Goal: Find specific page/section: Find specific page/section

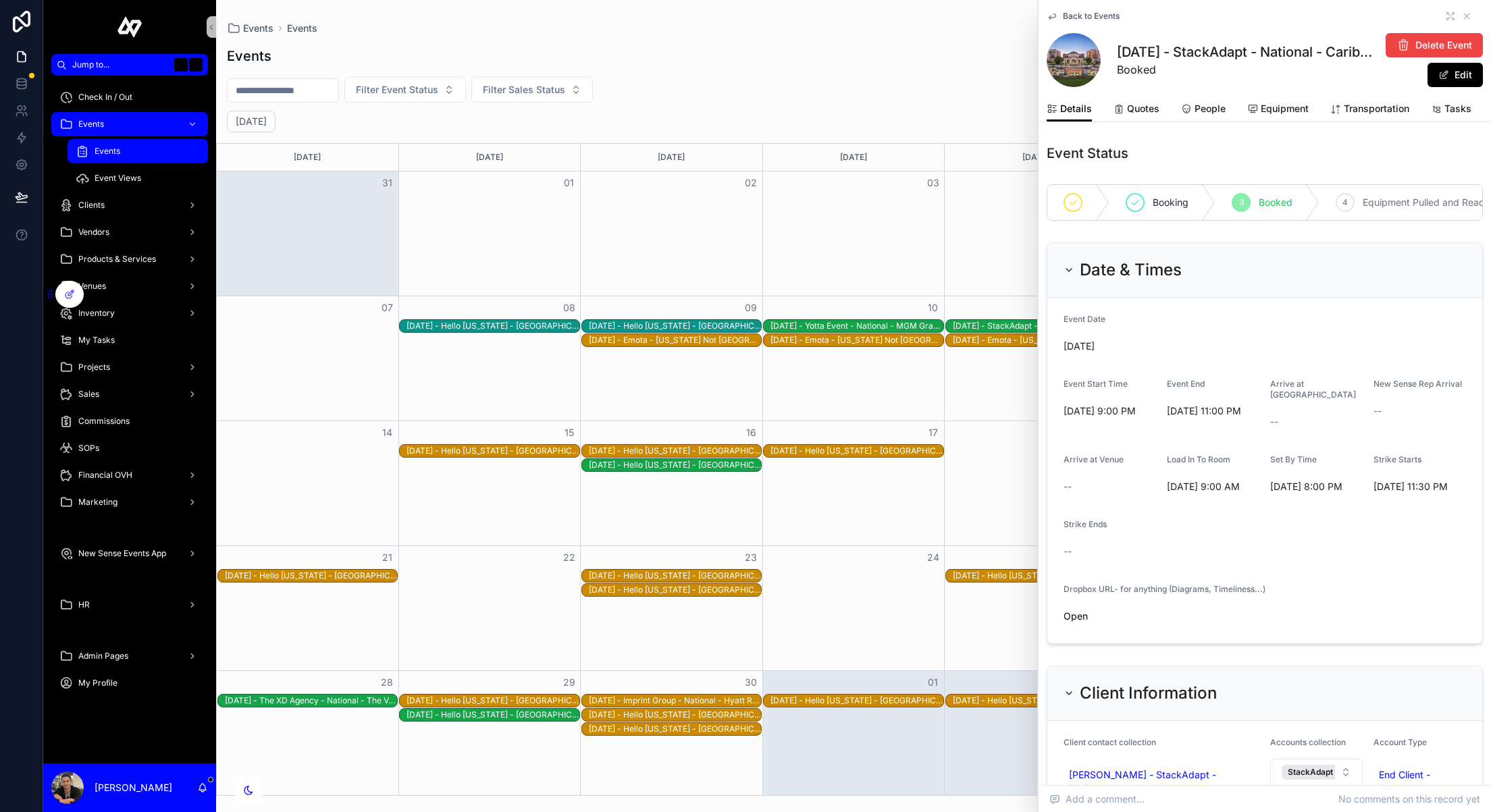
click at [775, 89] on div "Filter Event Status Filter Sales Status" at bounding box center [853, 89] width 1275 height 25
click at [126, 269] on div "Products & Services" at bounding box center [129, 259] width 141 height 21
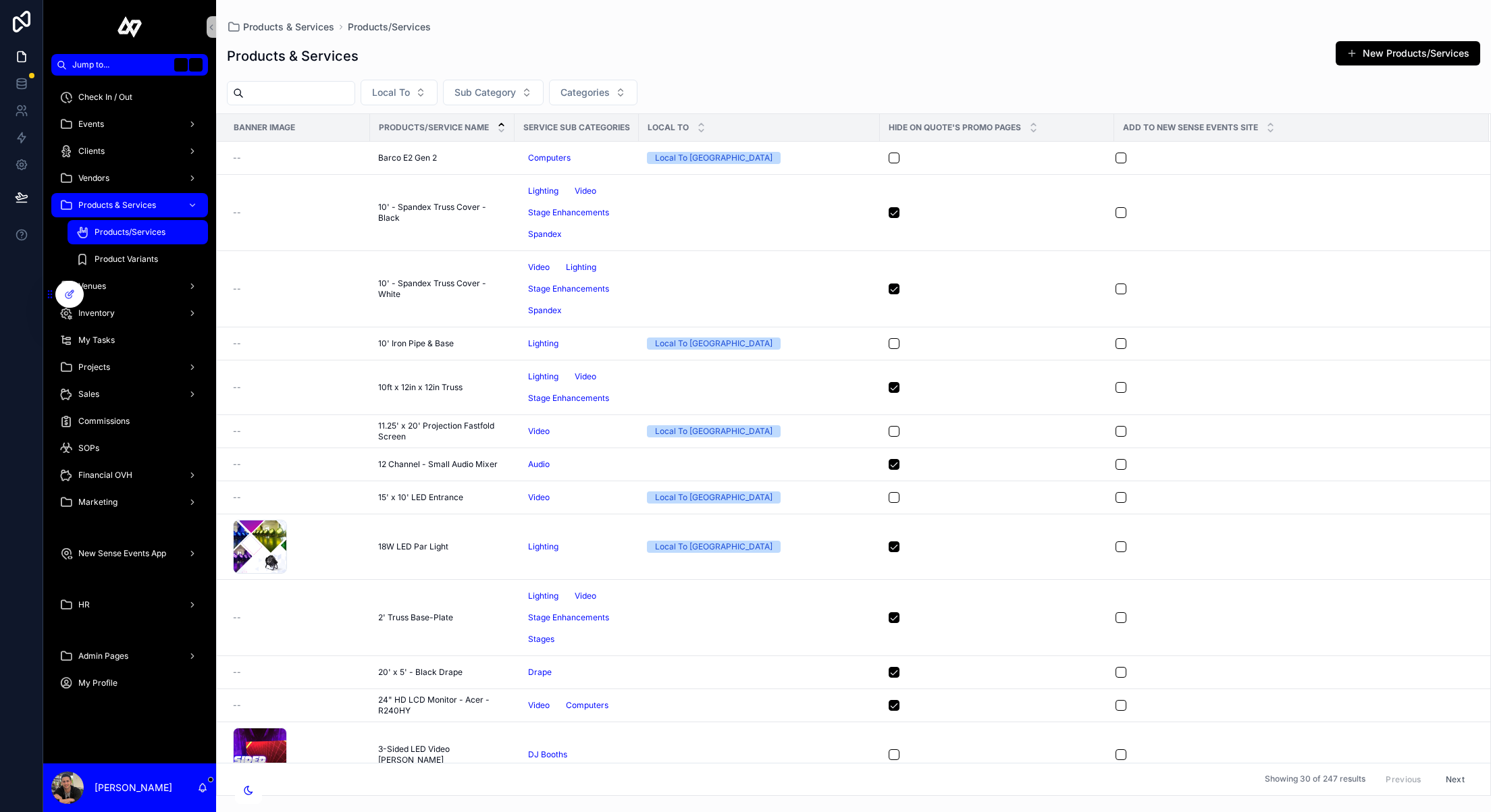
click at [335, 97] on input "scrollable content" at bounding box center [299, 93] width 111 height 19
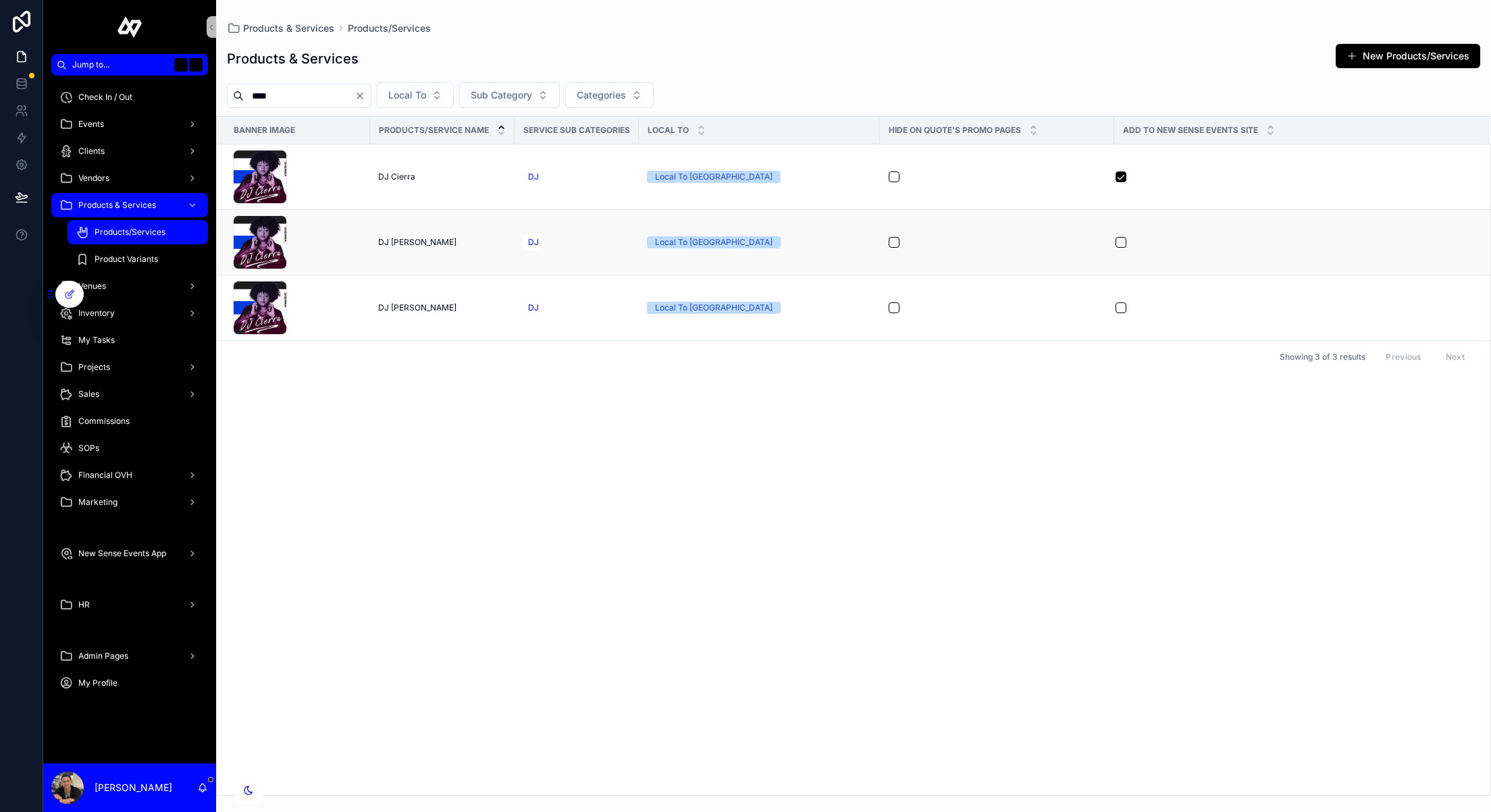
type input "****"
click at [275, 222] on icon "scrollable content" at bounding box center [276, 226] width 11 height 11
click at [150, 177] on div "Vendors" at bounding box center [129, 178] width 141 height 21
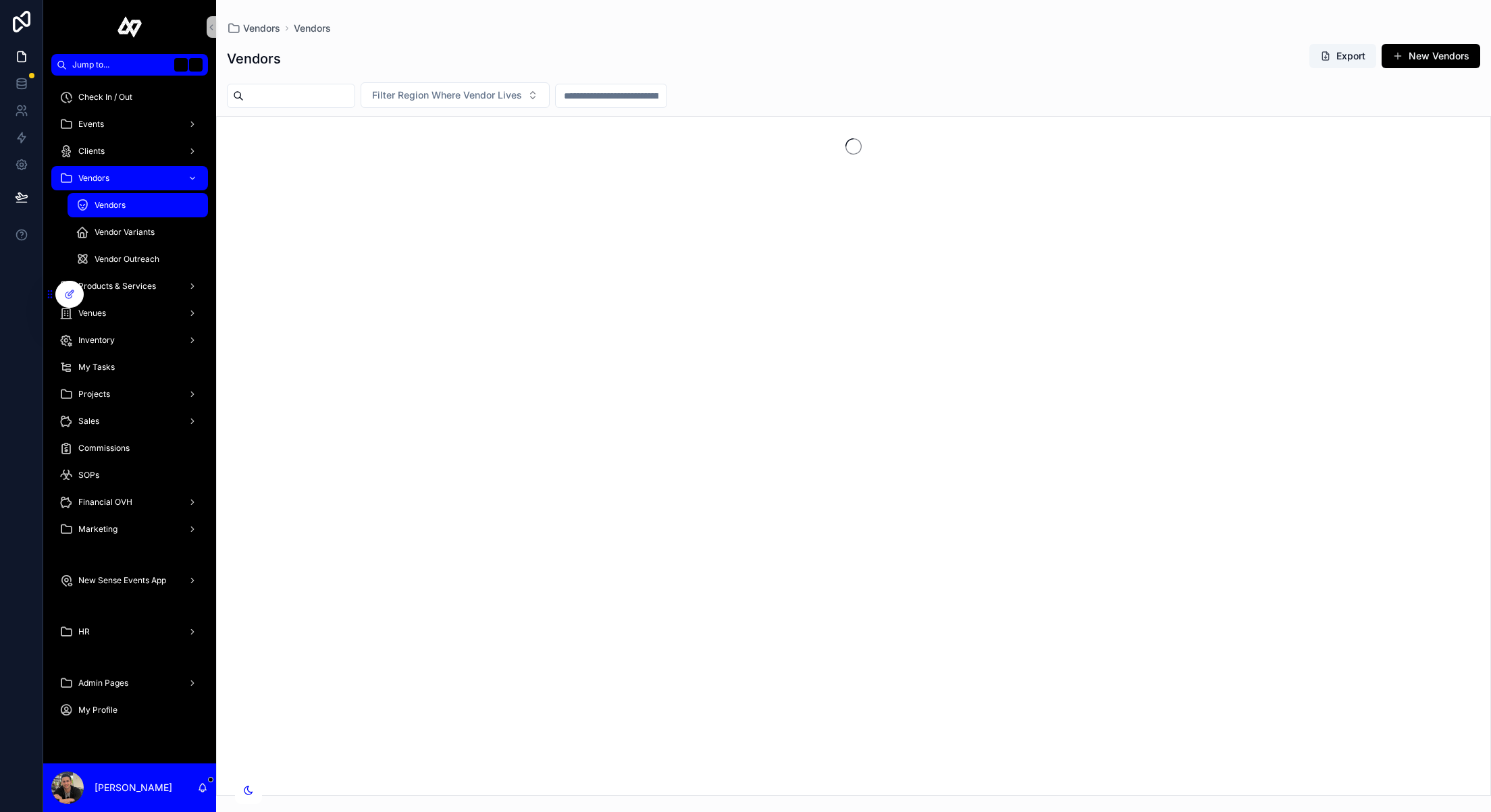
click at [299, 97] on input "scrollable content" at bounding box center [299, 96] width 111 height 19
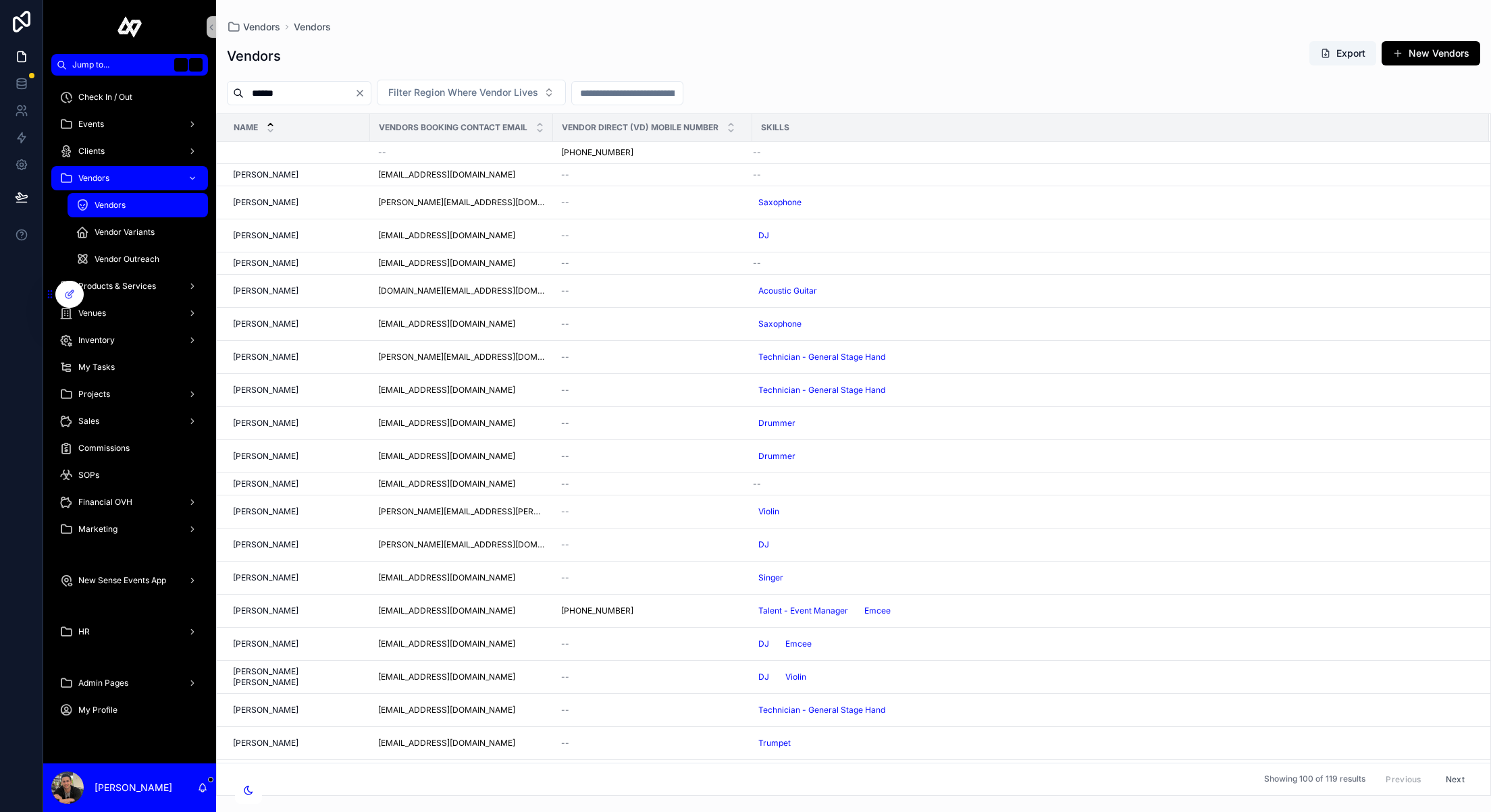
type input "******"
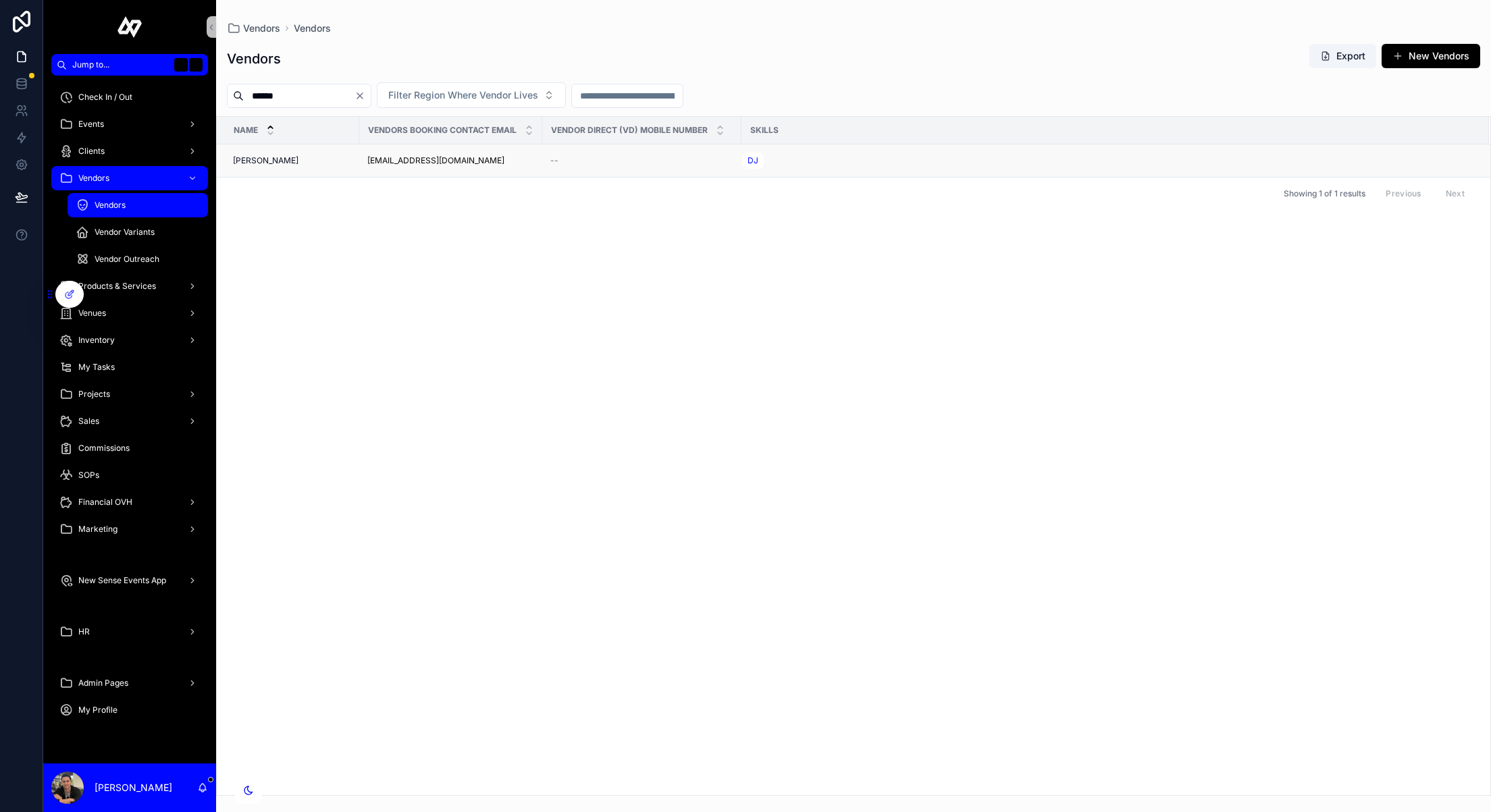
click at [263, 160] on span "[PERSON_NAME]" at bounding box center [265, 160] width 65 height 11
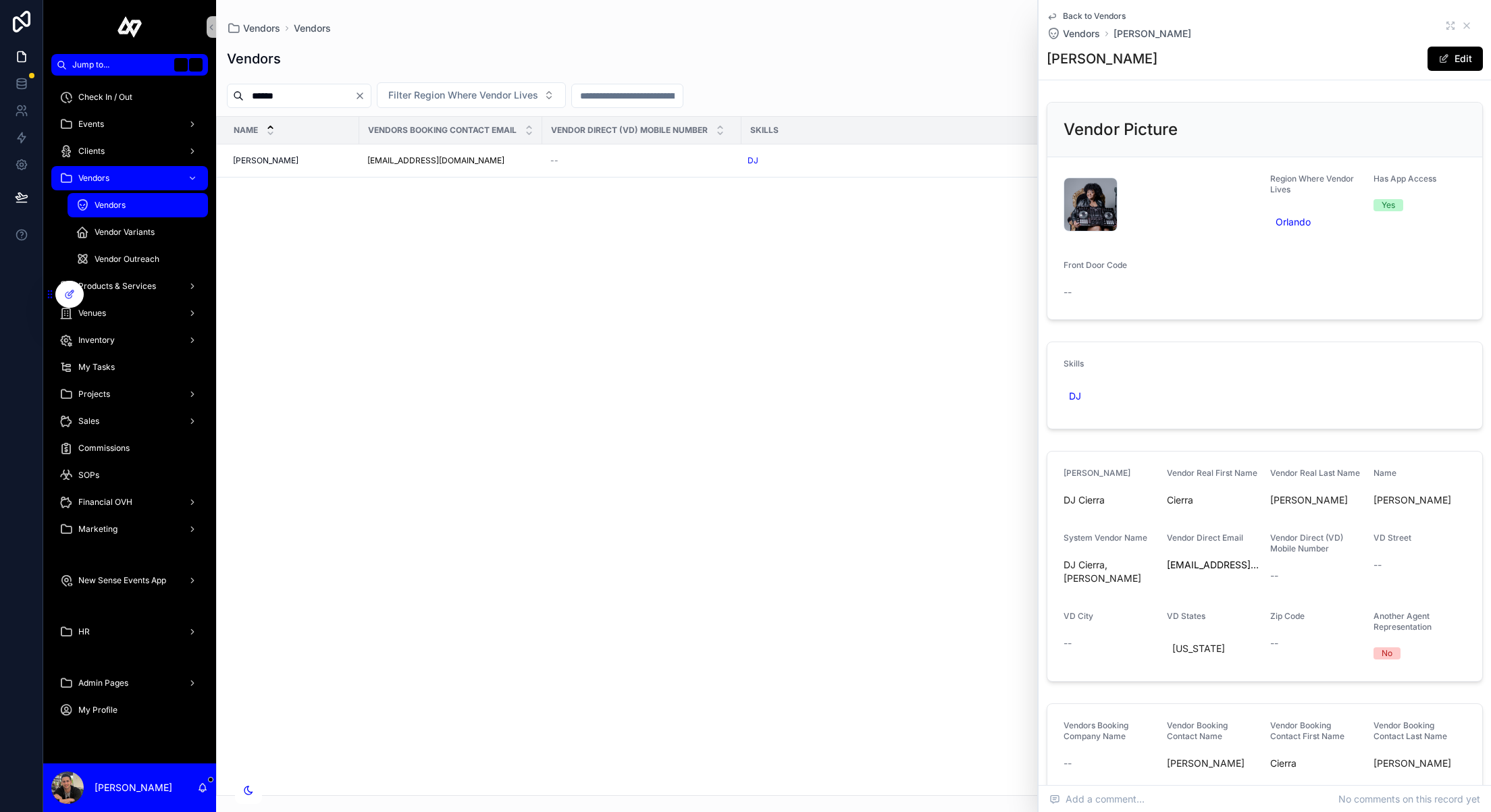
click at [1093, 17] on span "Back to Vendors" at bounding box center [1094, 16] width 63 height 11
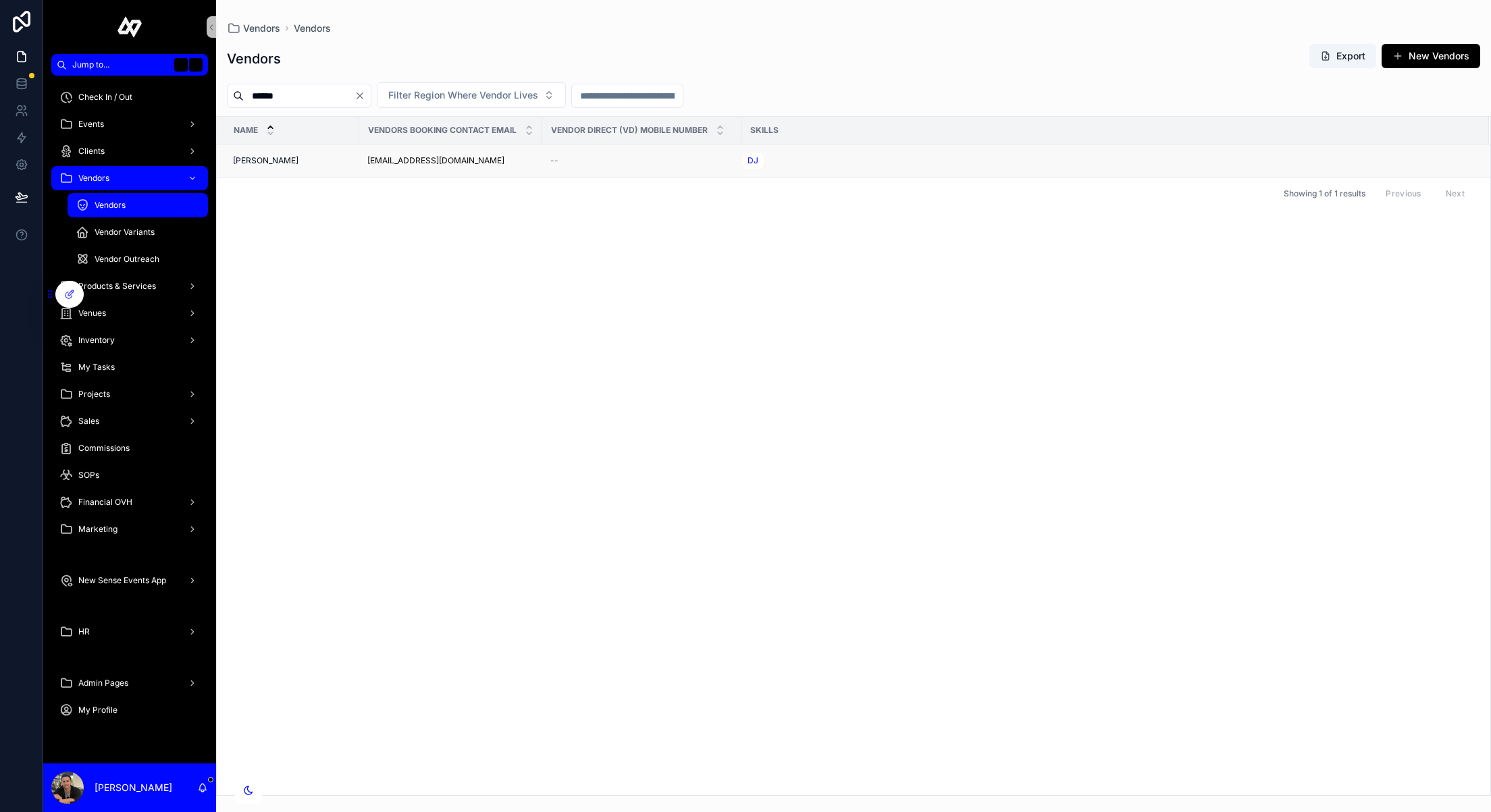
click at [255, 163] on span "[PERSON_NAME]" at bounding box center [265, 160] width 65 height 11
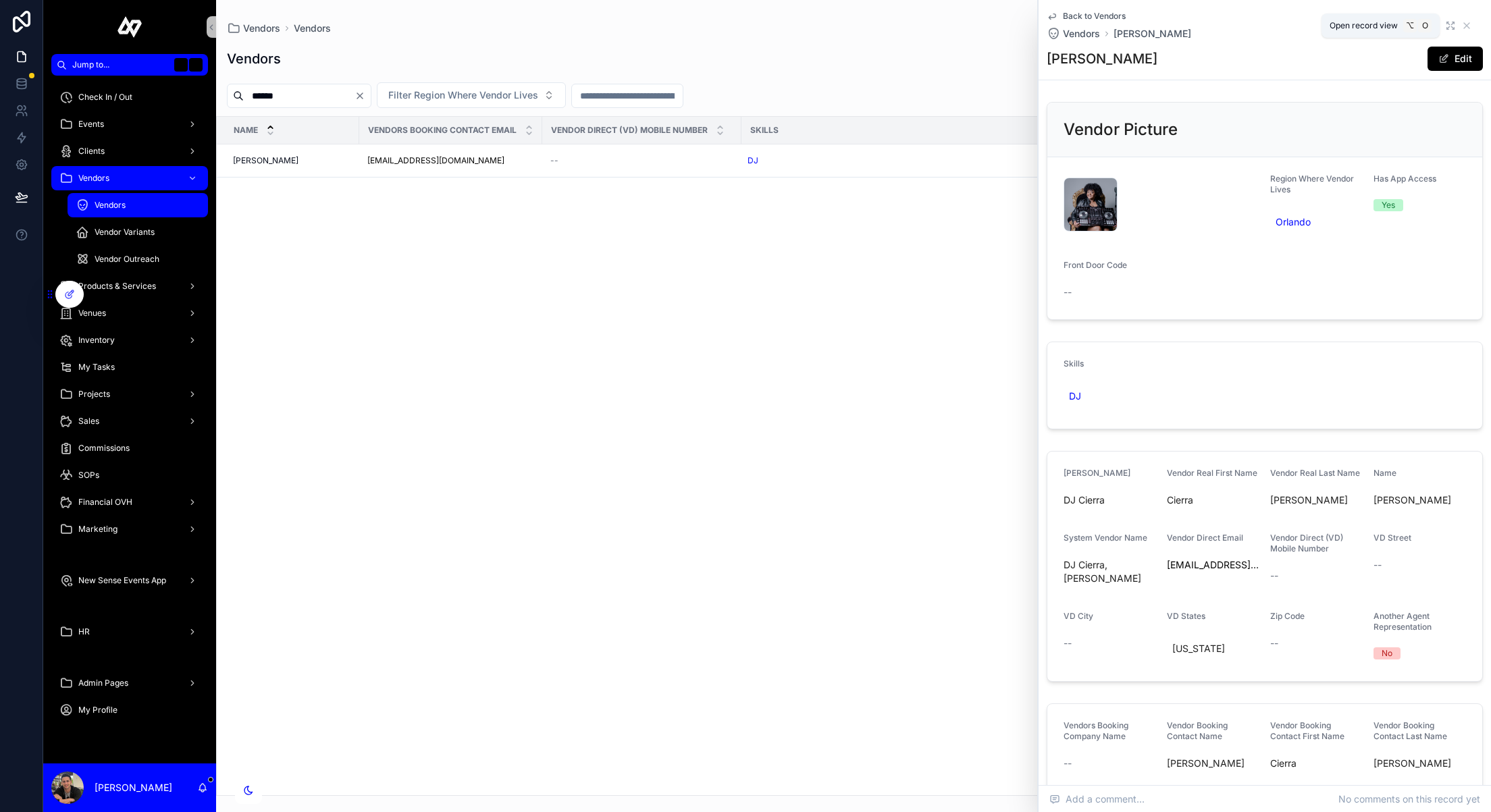
click at [1450, 25] on icon "scrollable content" at bounding box center [1450, 25] width 11 height 11
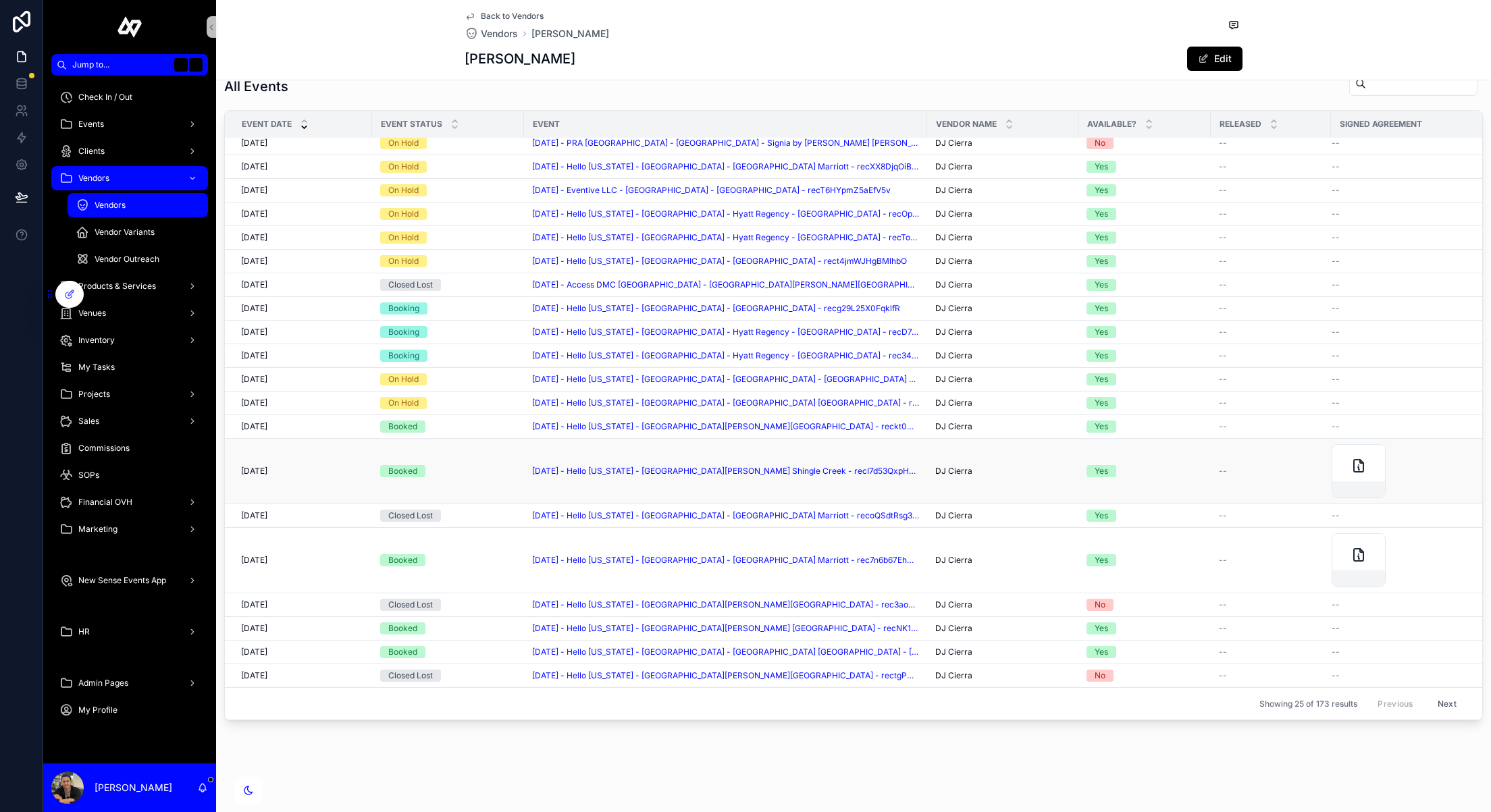
scroll to position [1243, 0]
click at [1449, 707] on button "Next" at bounding box center [1446, 703] width 38 height 21
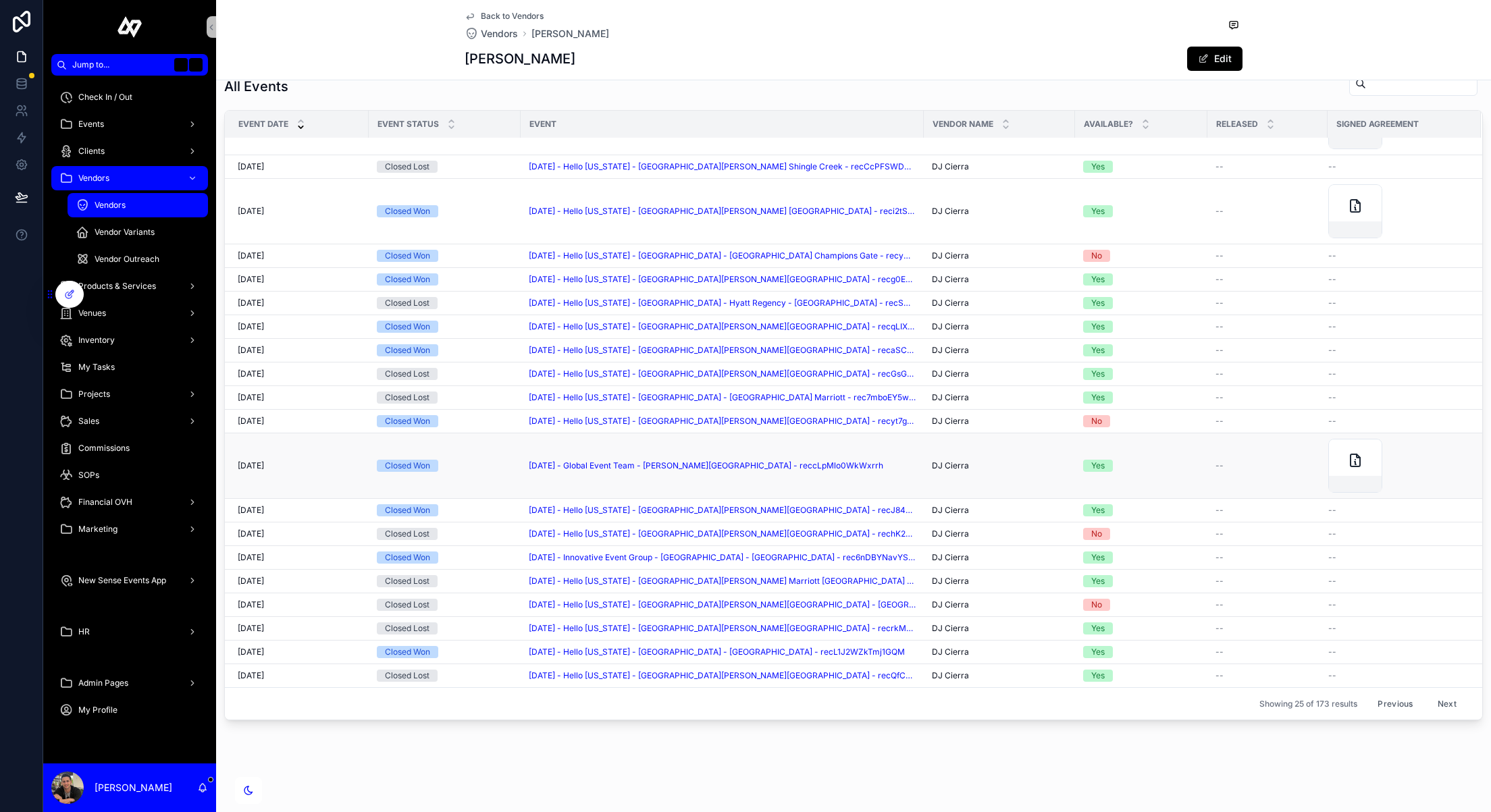
scroll to position [1243, 0]
click at [1440, 698] on button "Next" at bounding box center [1446, 703] width 38 height 21
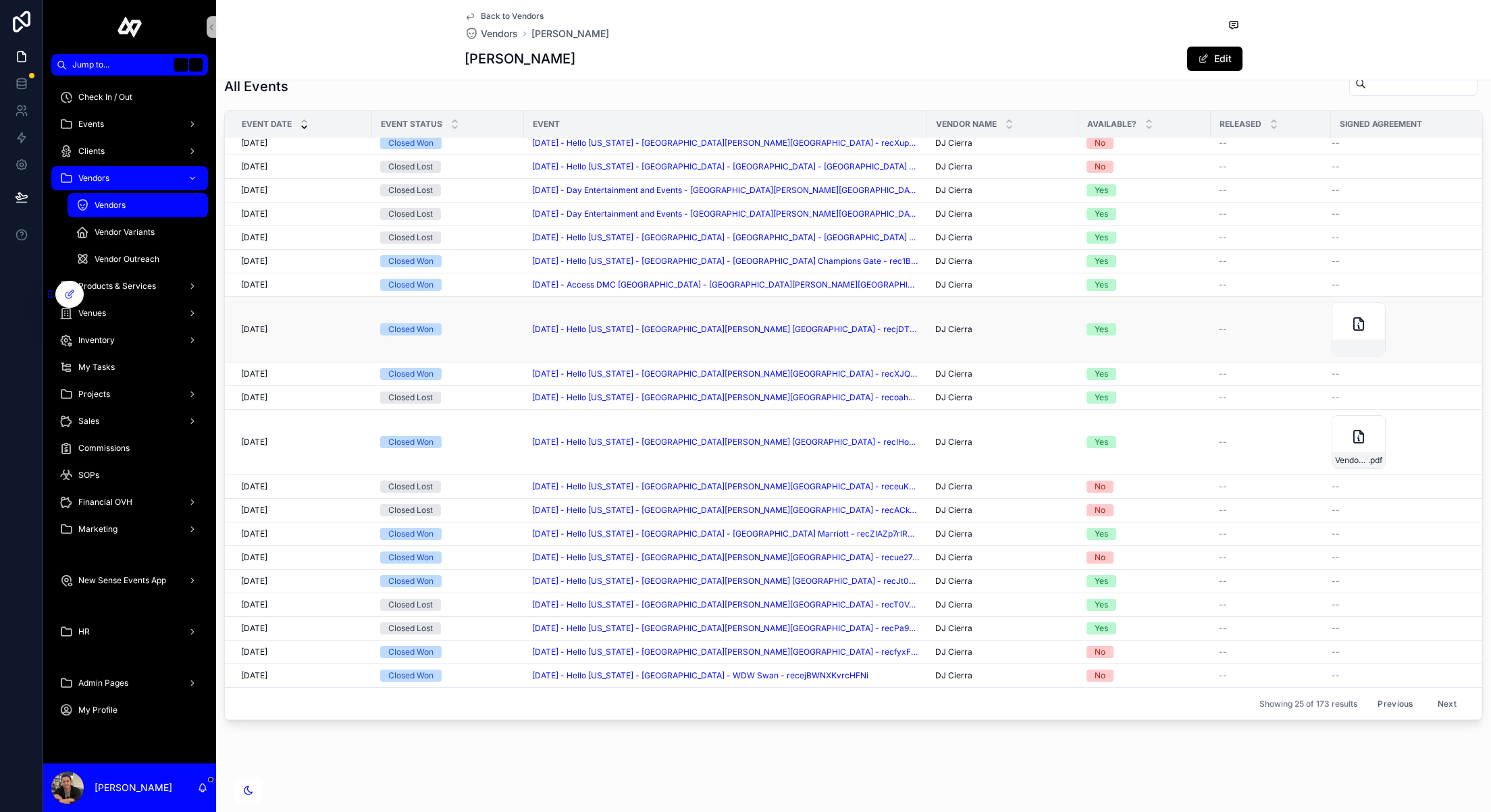
scroll to position [1243, 0]
click at [1448, 703] on button "Next" at bounding box center [1446, 703] width 38 height 21
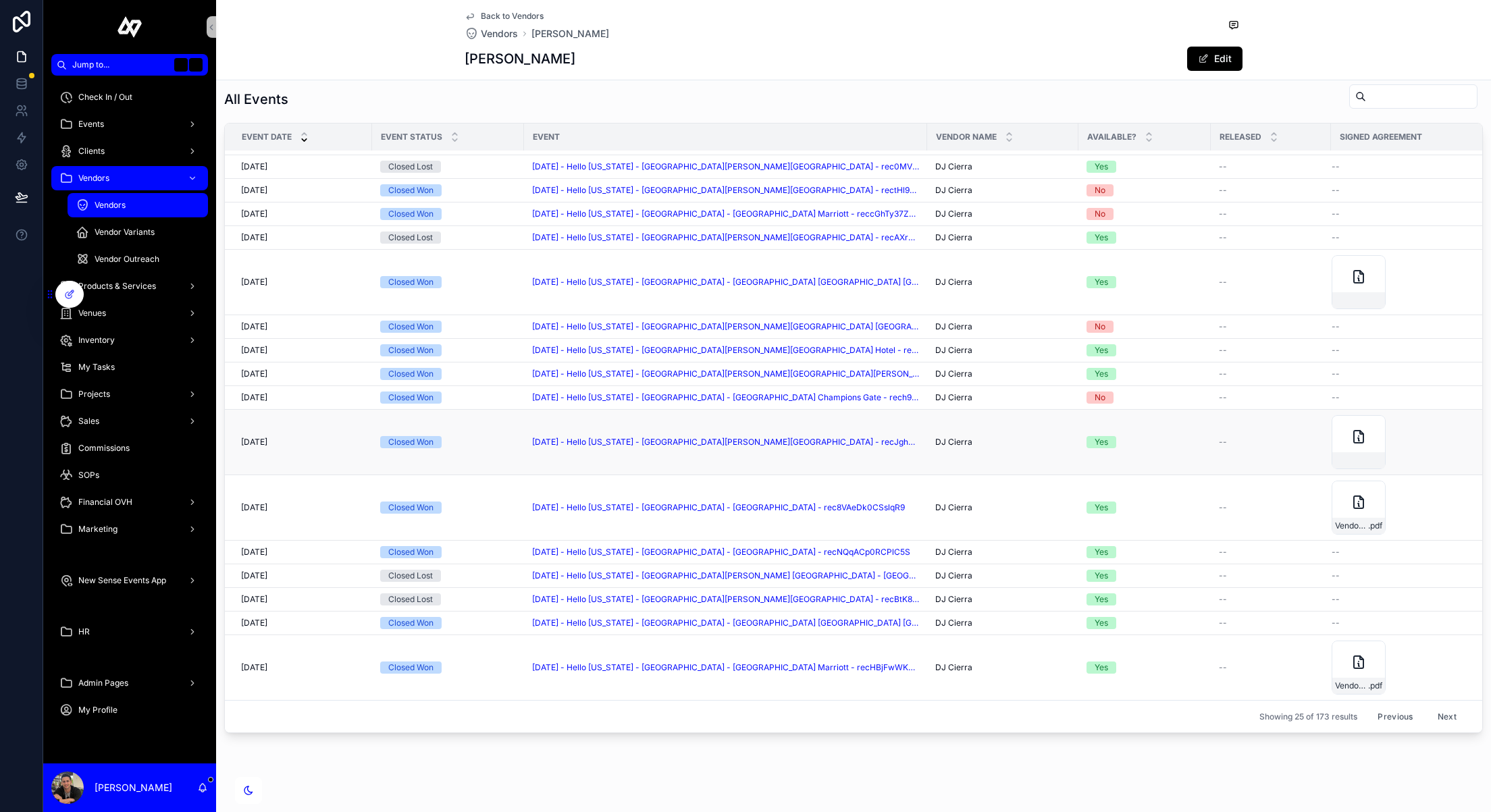
scroll to position [1243, 0]
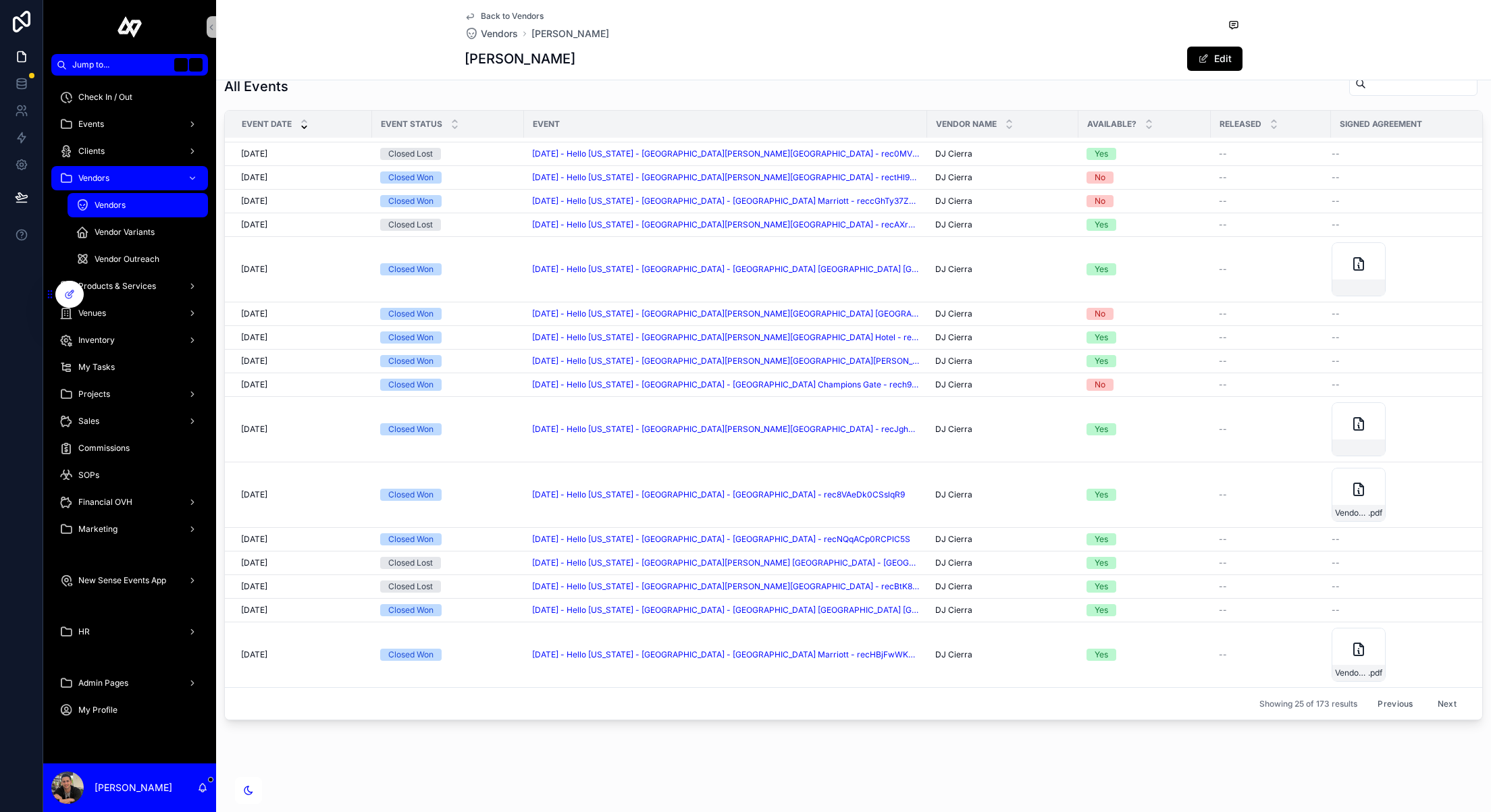
click at [1439, 703] on button "Next" at bounding box center [1446, 703] width 38 height 21
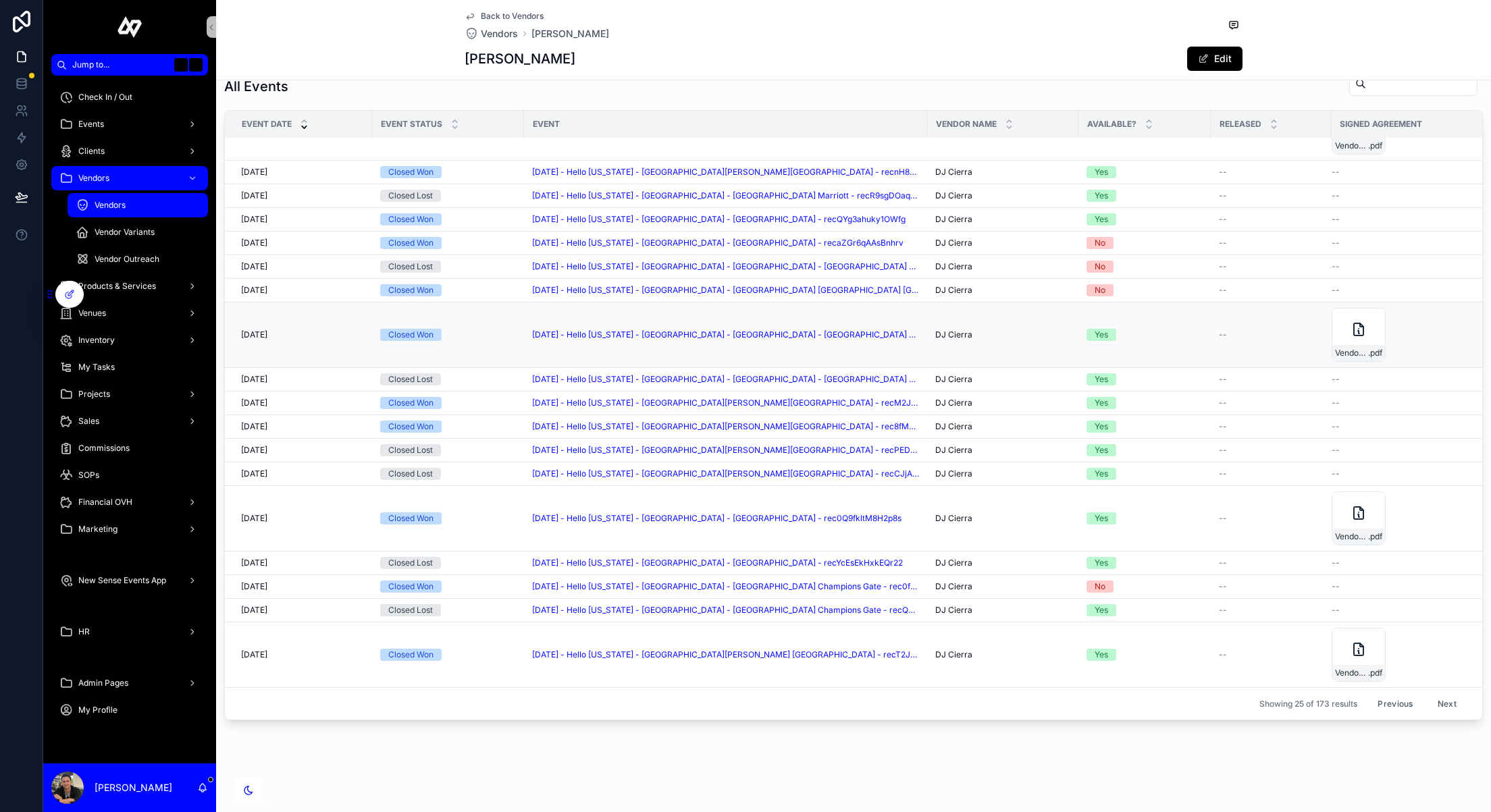
scroll to position [1243, 0]
click at [1449, 702] on button "Next" at bounding box center [1446, 703] width 38 height 21
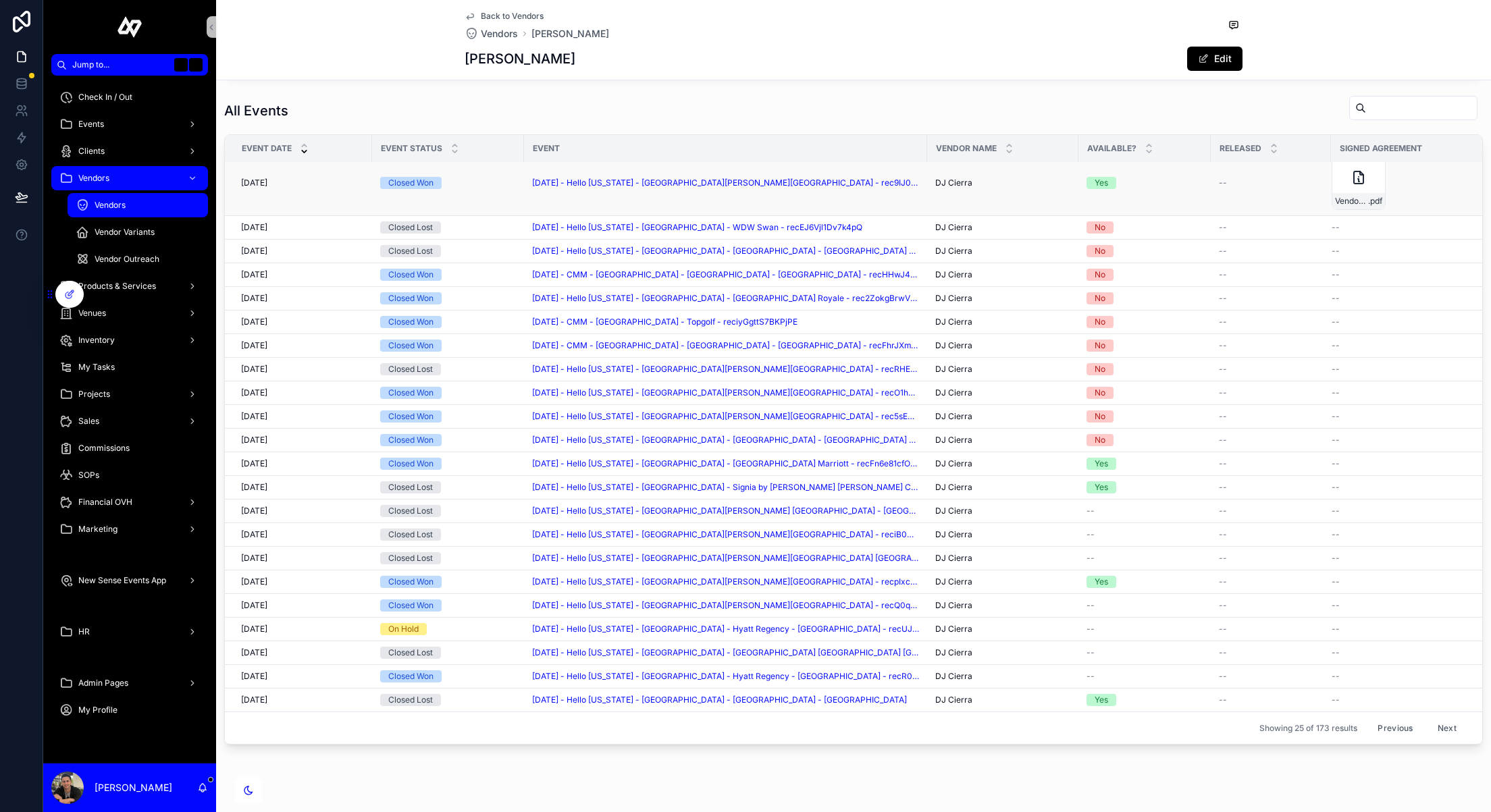
scroll to position [1243, 0]
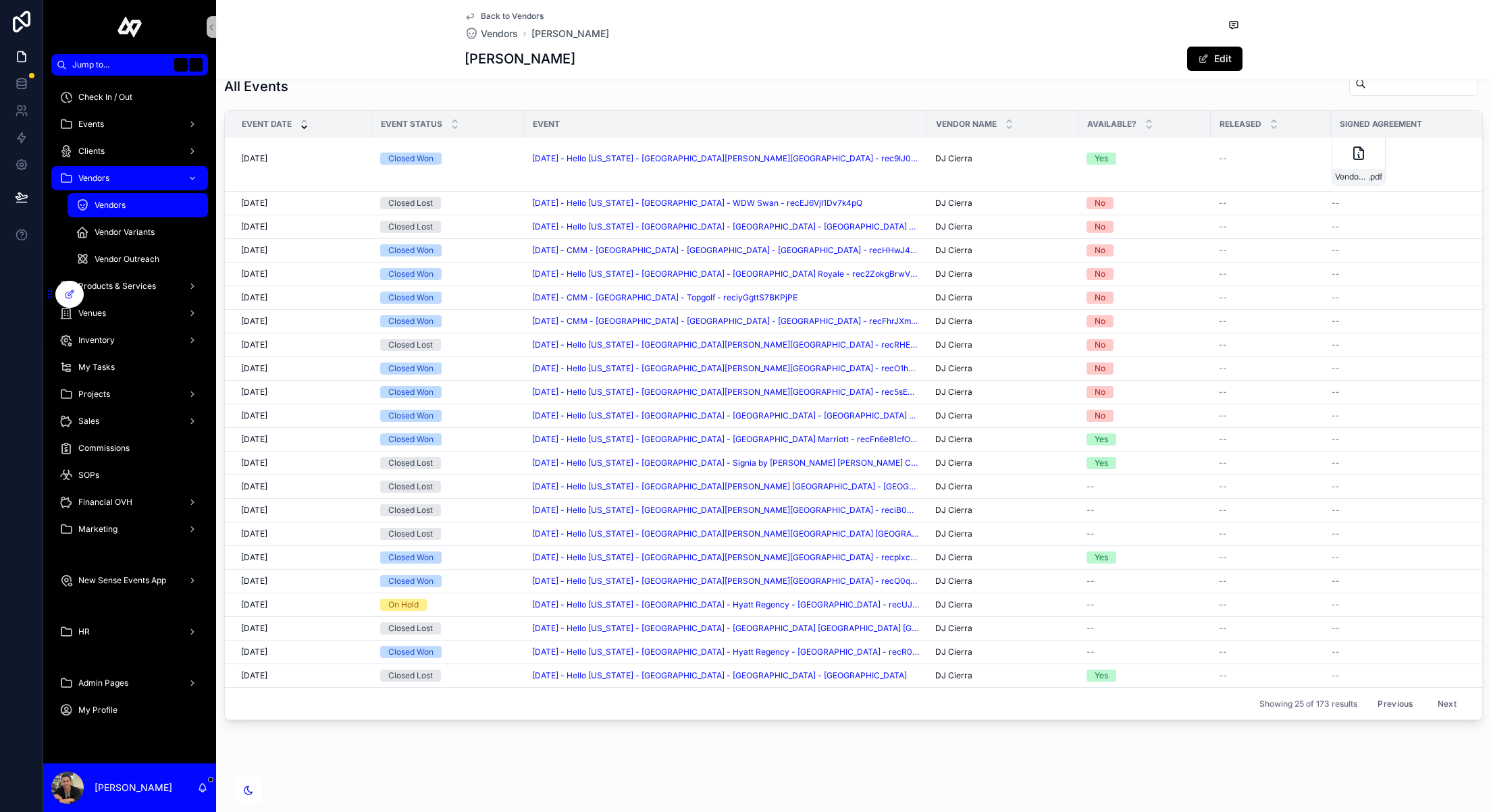
click at [1442, 705] on button "Next" at bounding box center [1446, 703] width 38 height 21
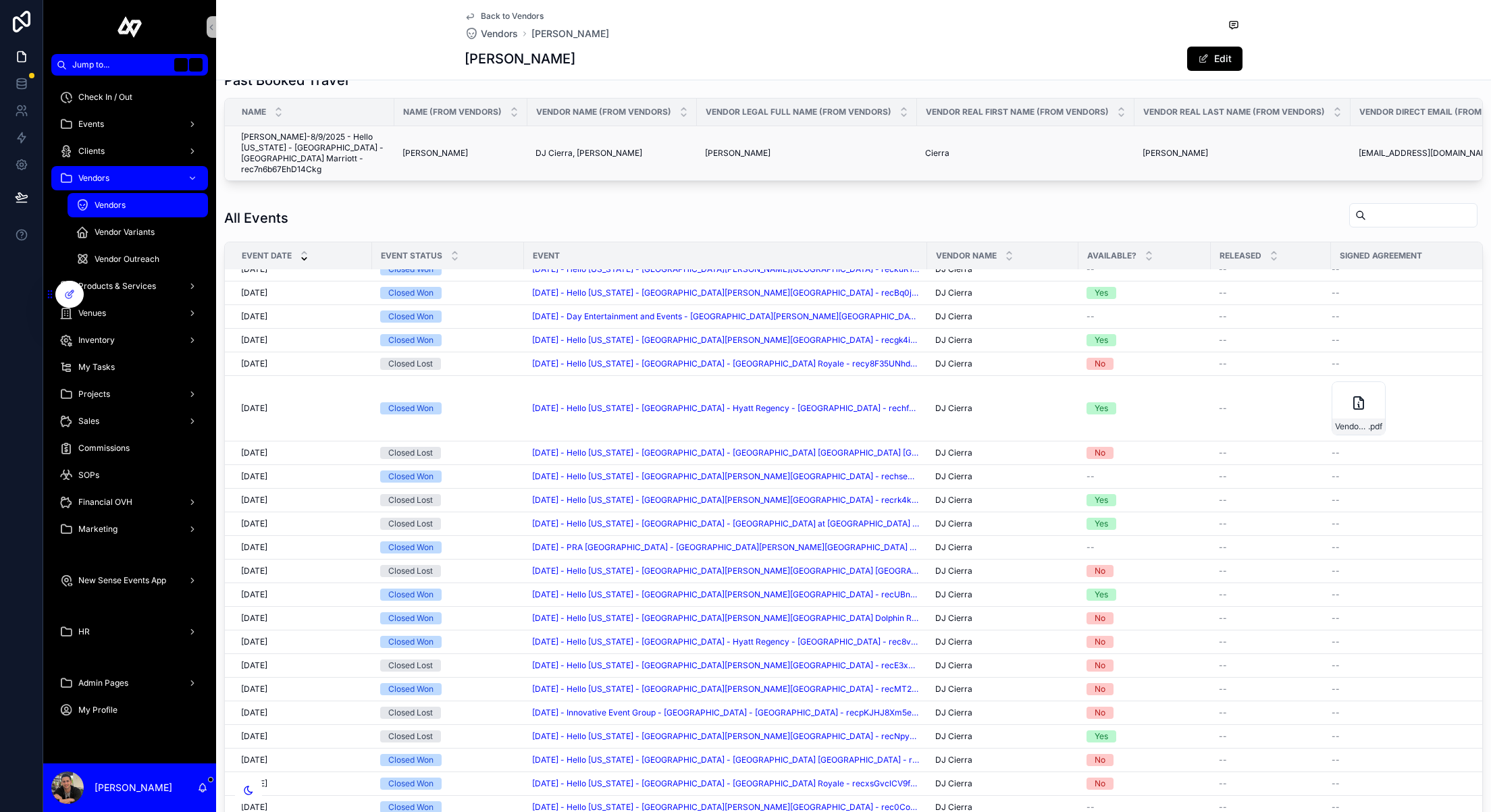
scroll to position [1099, 0]
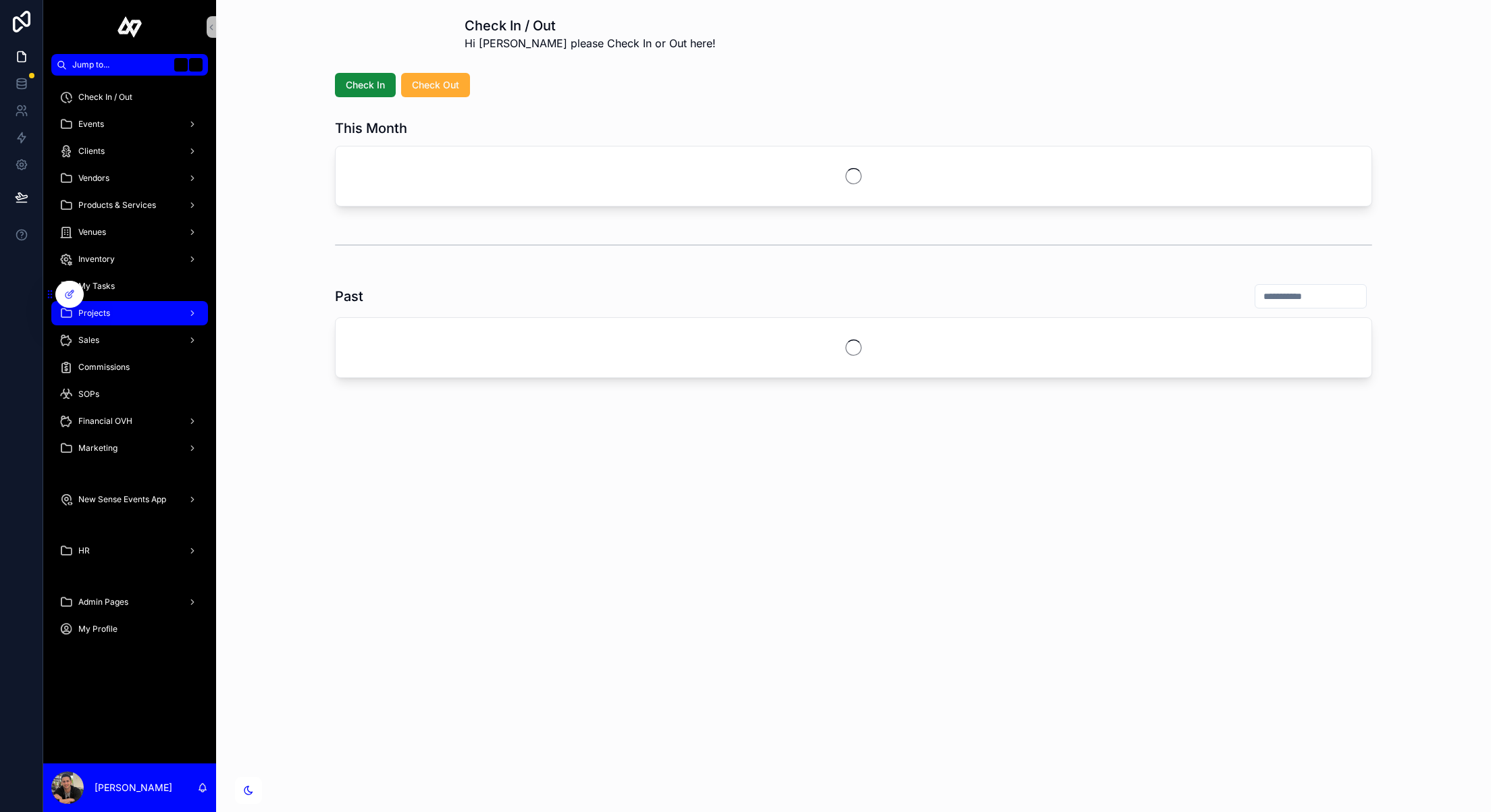
click at [111, 313] on div "Projects" at bounding box center [129, 313] width 141 height 21
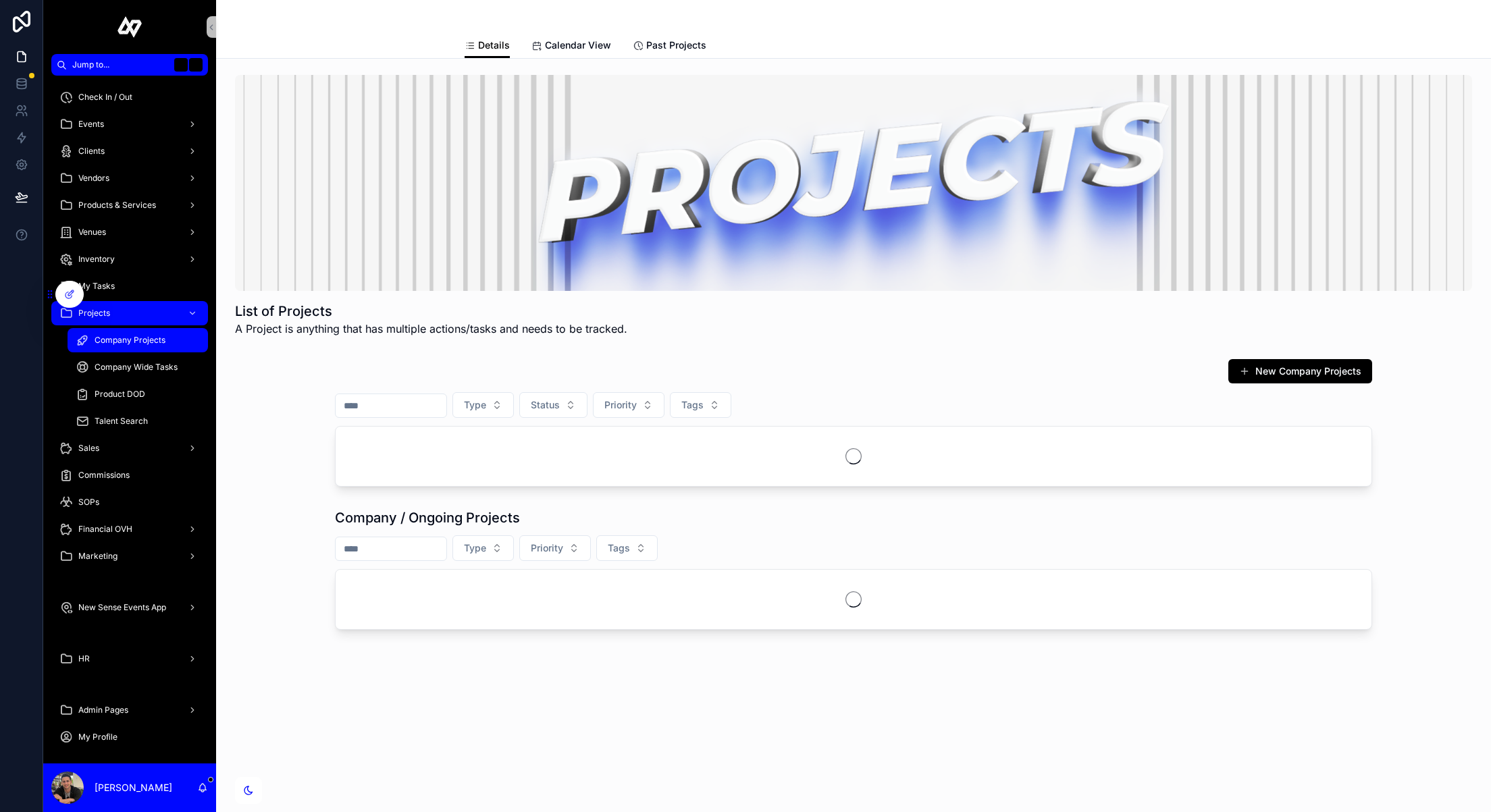
click at [423, 412] on input "scrollable content" at bounding box center [391, 405] width 111 height 19
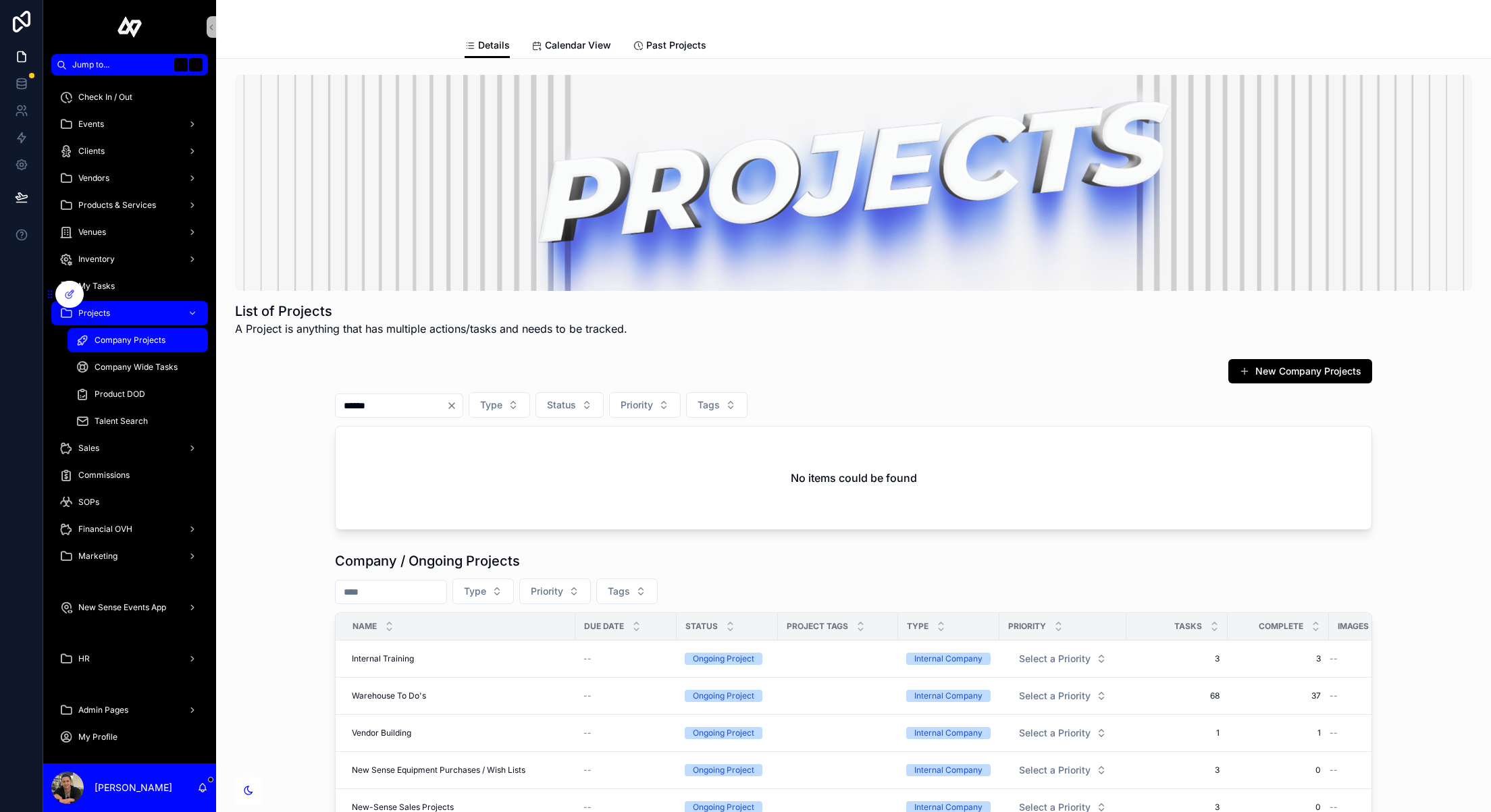
type input "******"
click at [457, 401] on icon "Clear" at bounding box center [451, 406] width 11 height 11
click at [443, 402] on input "scrollable content" at bounding box center [391, 405] width 111 height 19
type input "*"
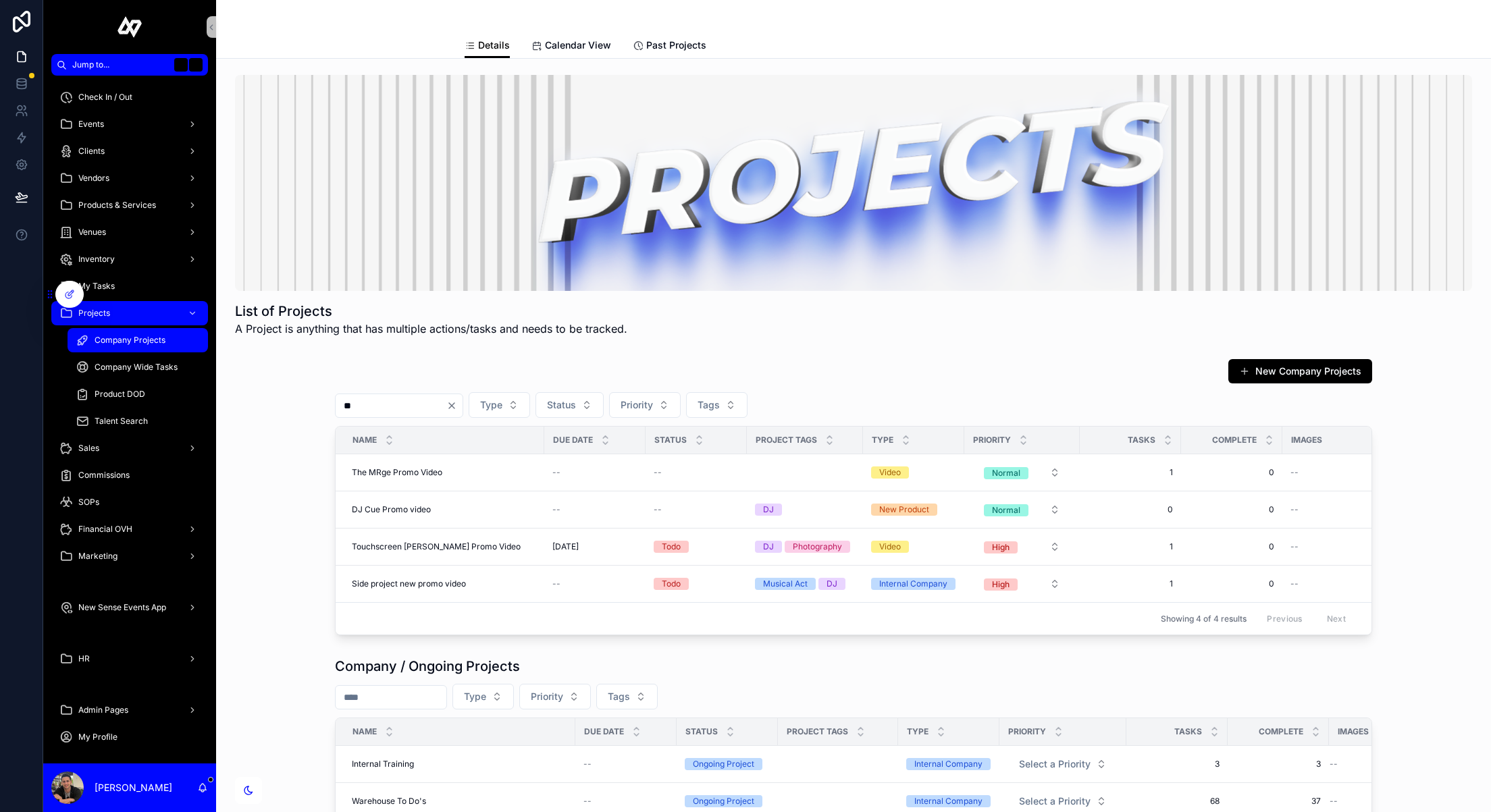
type input "*"
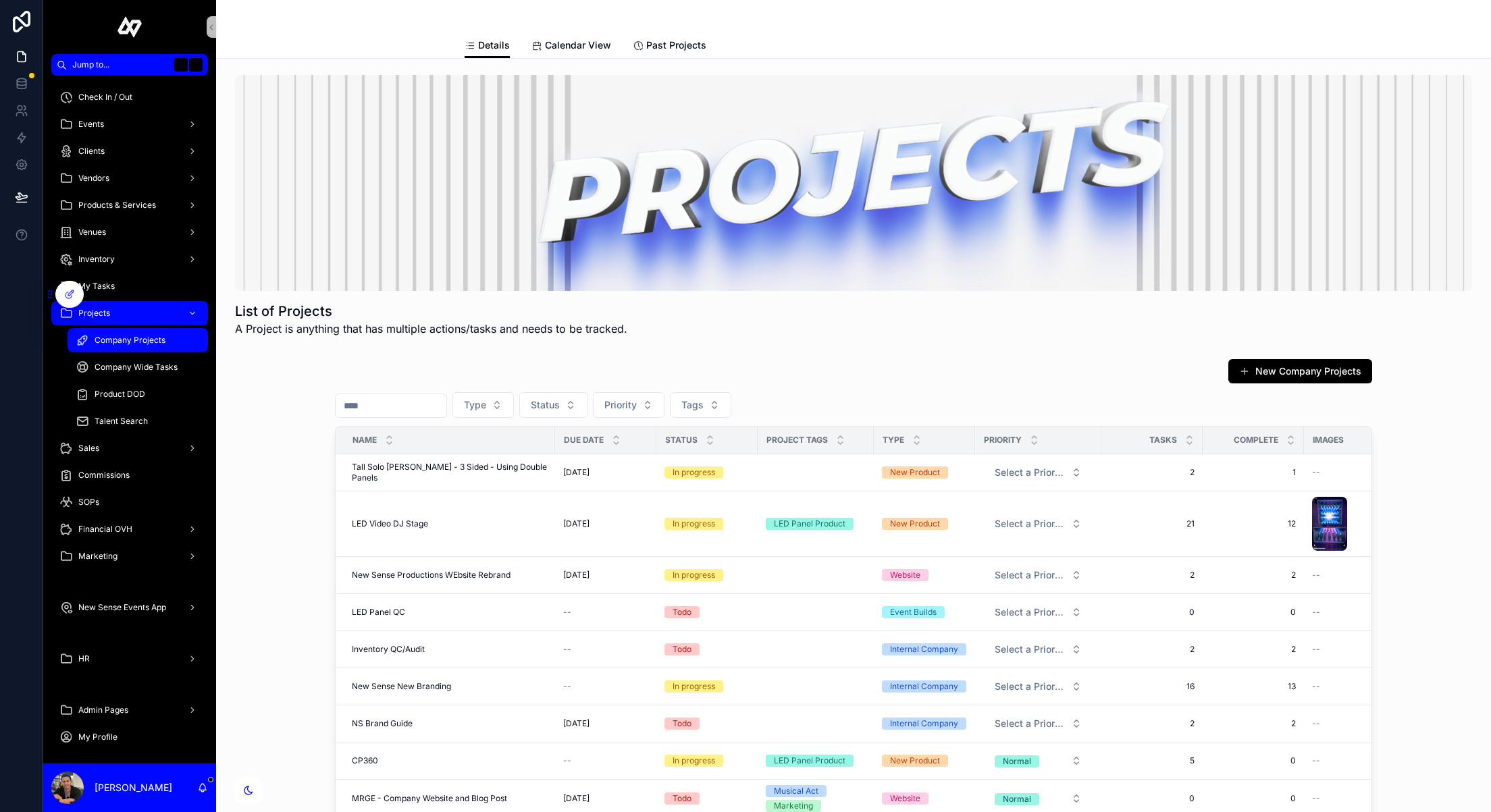
click at [970, 395] on div "Type Status Priority Tags" at bounding box center [853, 404] width 1037 height 25
